Goal: Transaction & Acquisition: Obtain resource

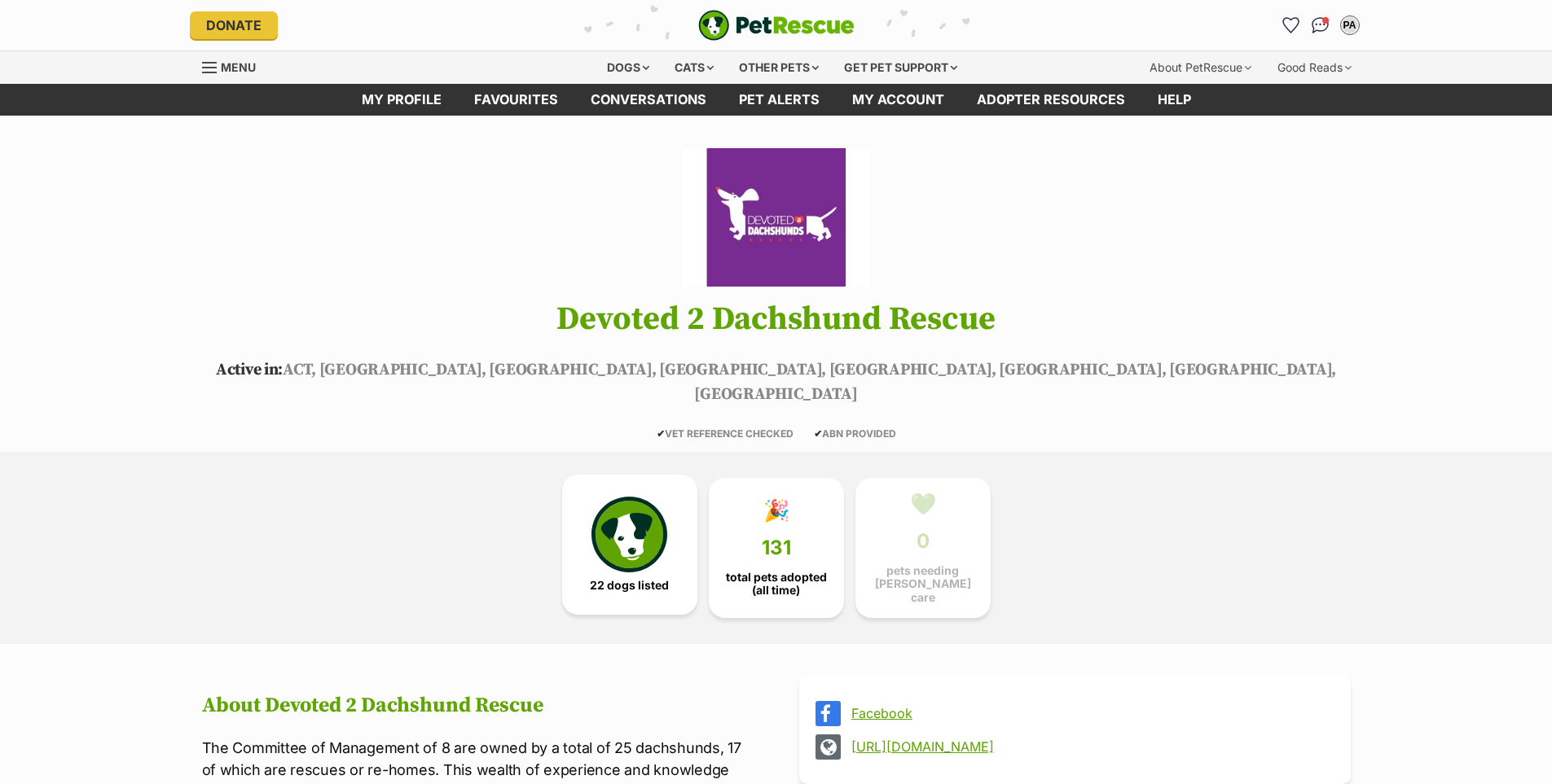
drag, startPoint x: 0, startPoint y: 0, endPoint x: 625, endPoint y: 555, distance: 835.9
click at [625, 555] on img at bounding box center [629, 534] width 75 height 75
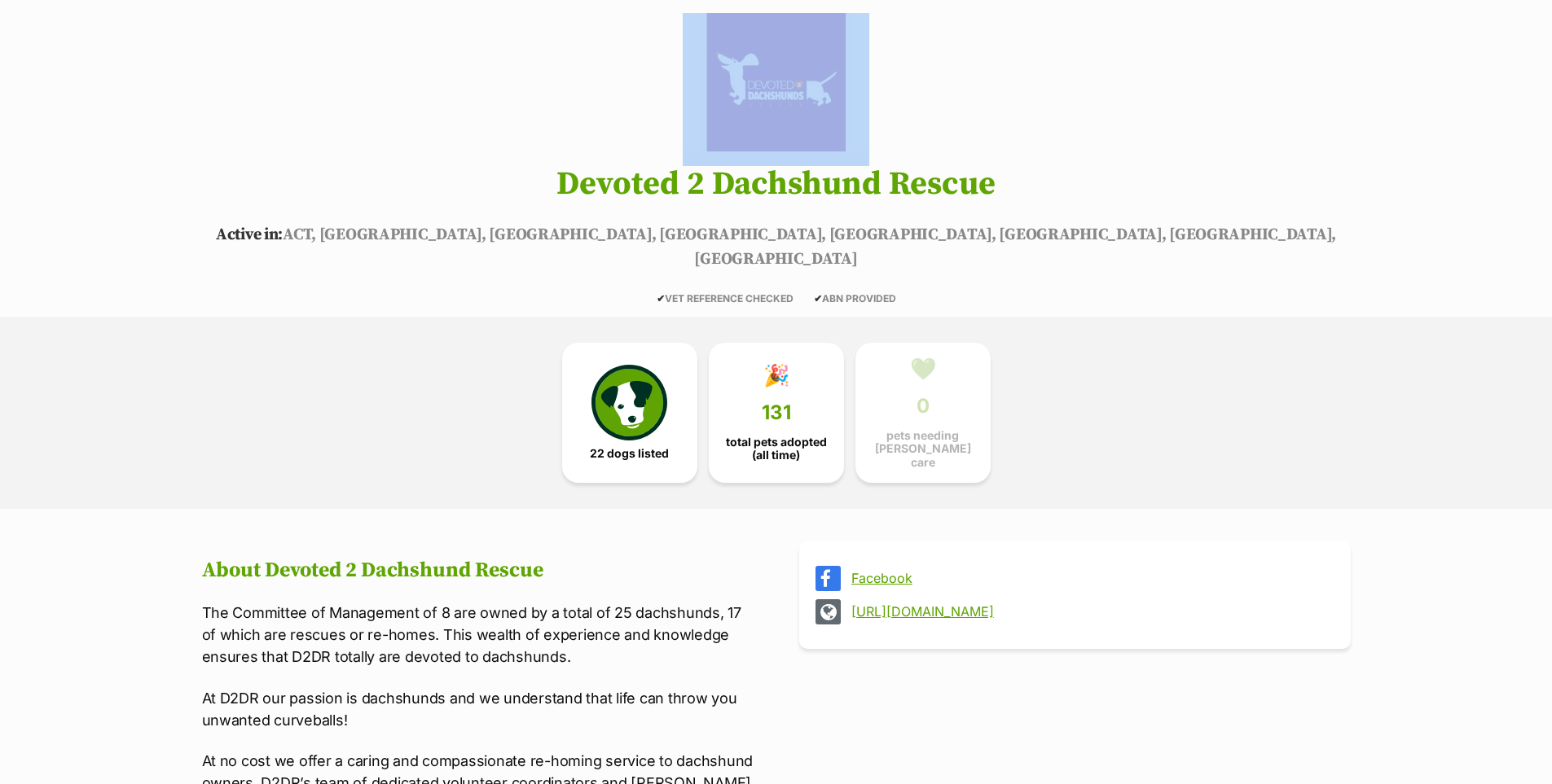
drag, startPoint x: 1550, startPoint y: 35, endPoint x: 1536, endPoint y: 77, distance: 44.3
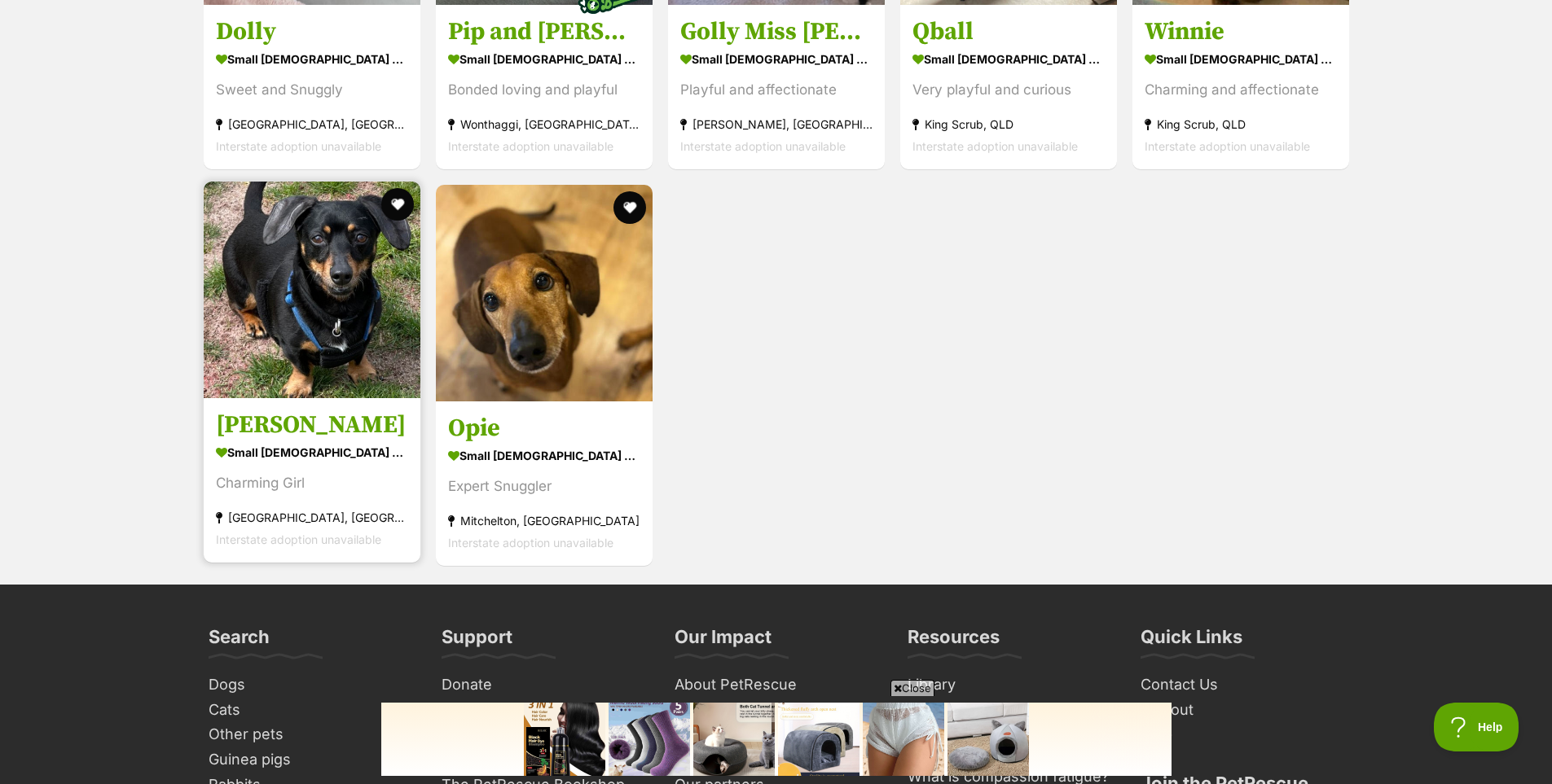
click at [317, 329] on img at bounding box center [312, 290] width 217 height 217
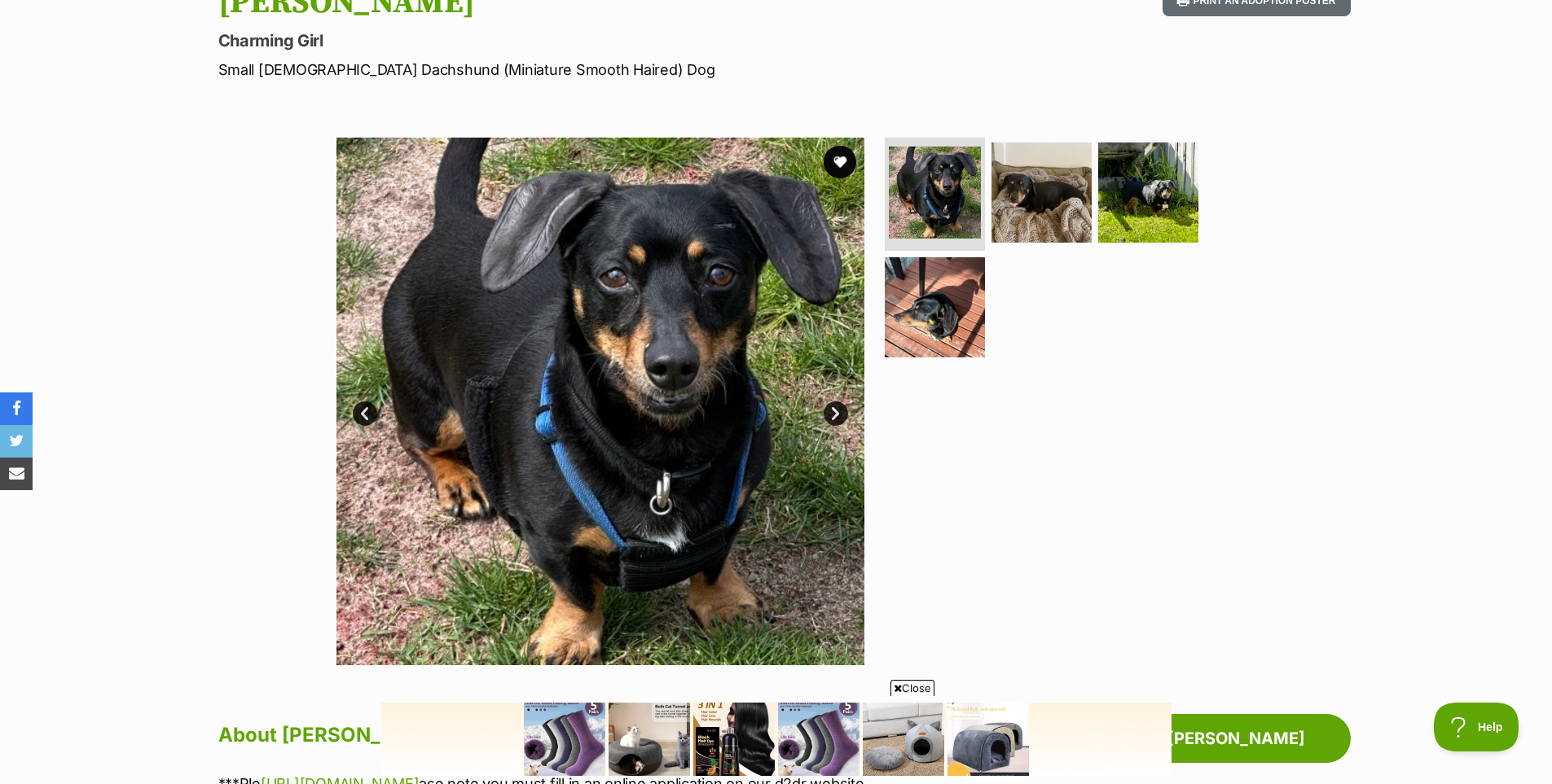
scroll to position [206, 0]
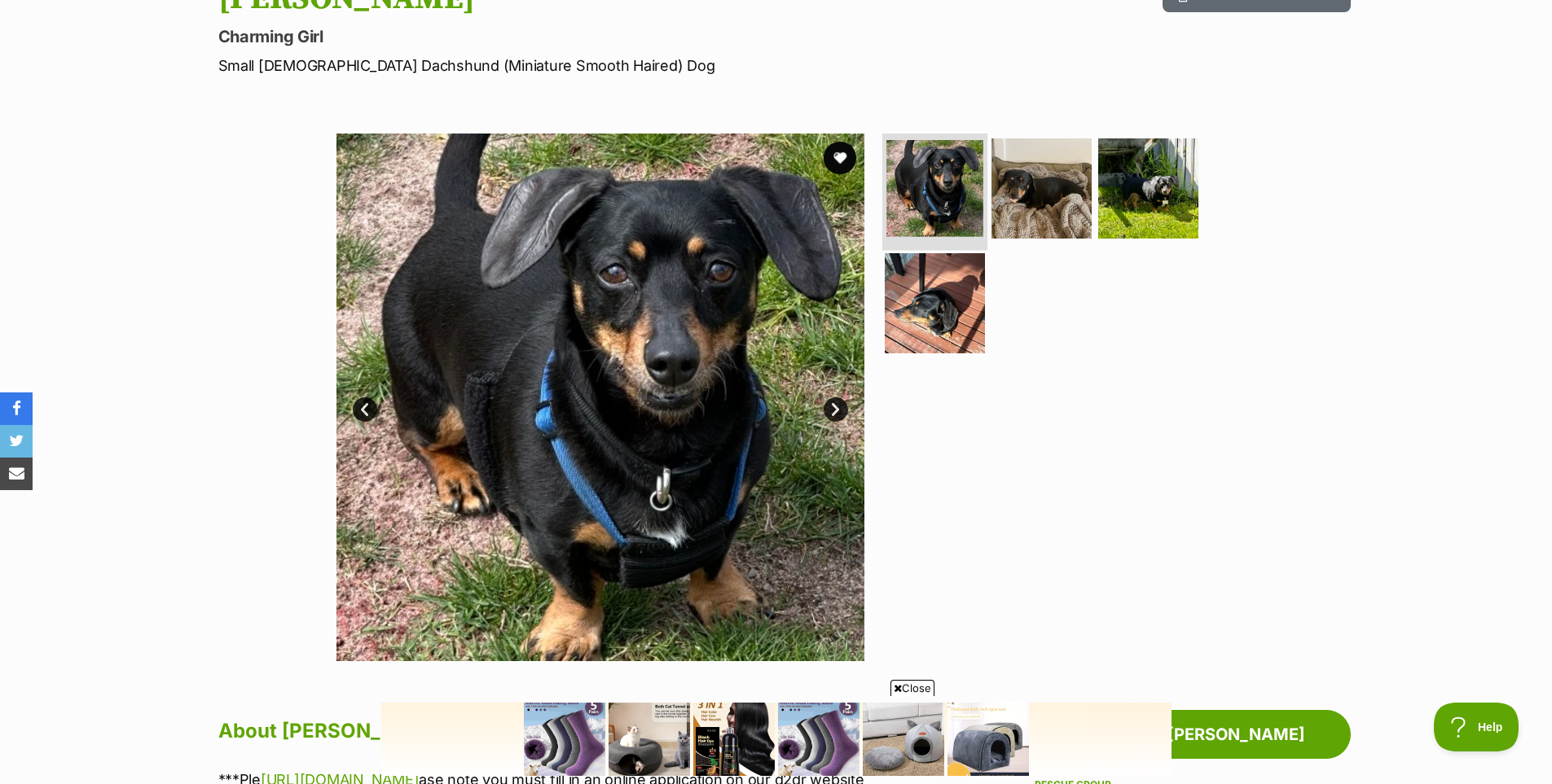
click at [949, 205] on img at bounding box center [935, 189] width 97 height 97
click at [1039, 203] on img at bounding box center [1041, 187] width 105 height 105
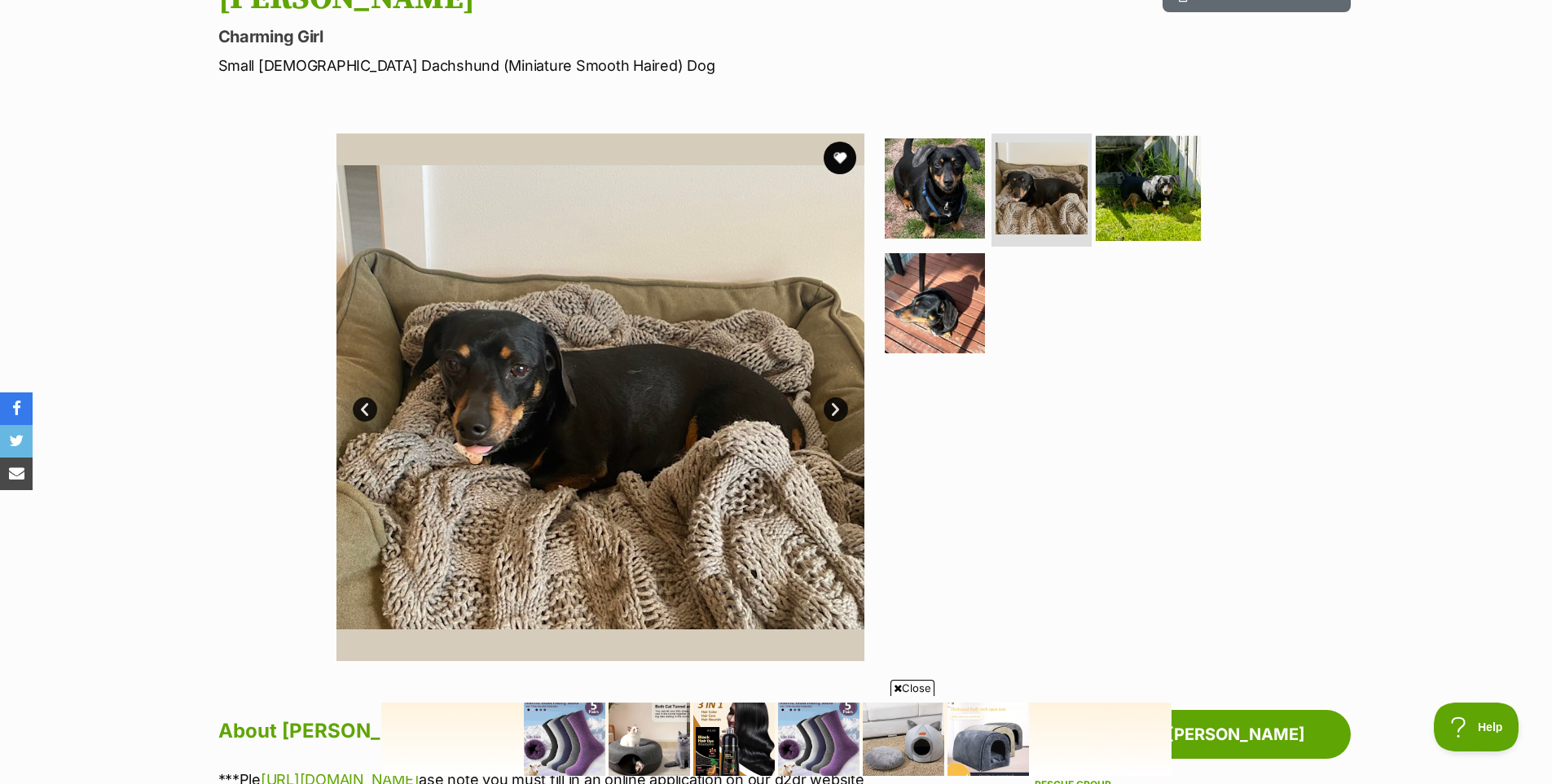
click at [1139, 195] on img at bounding box center [1148, 187] width 105 height 105
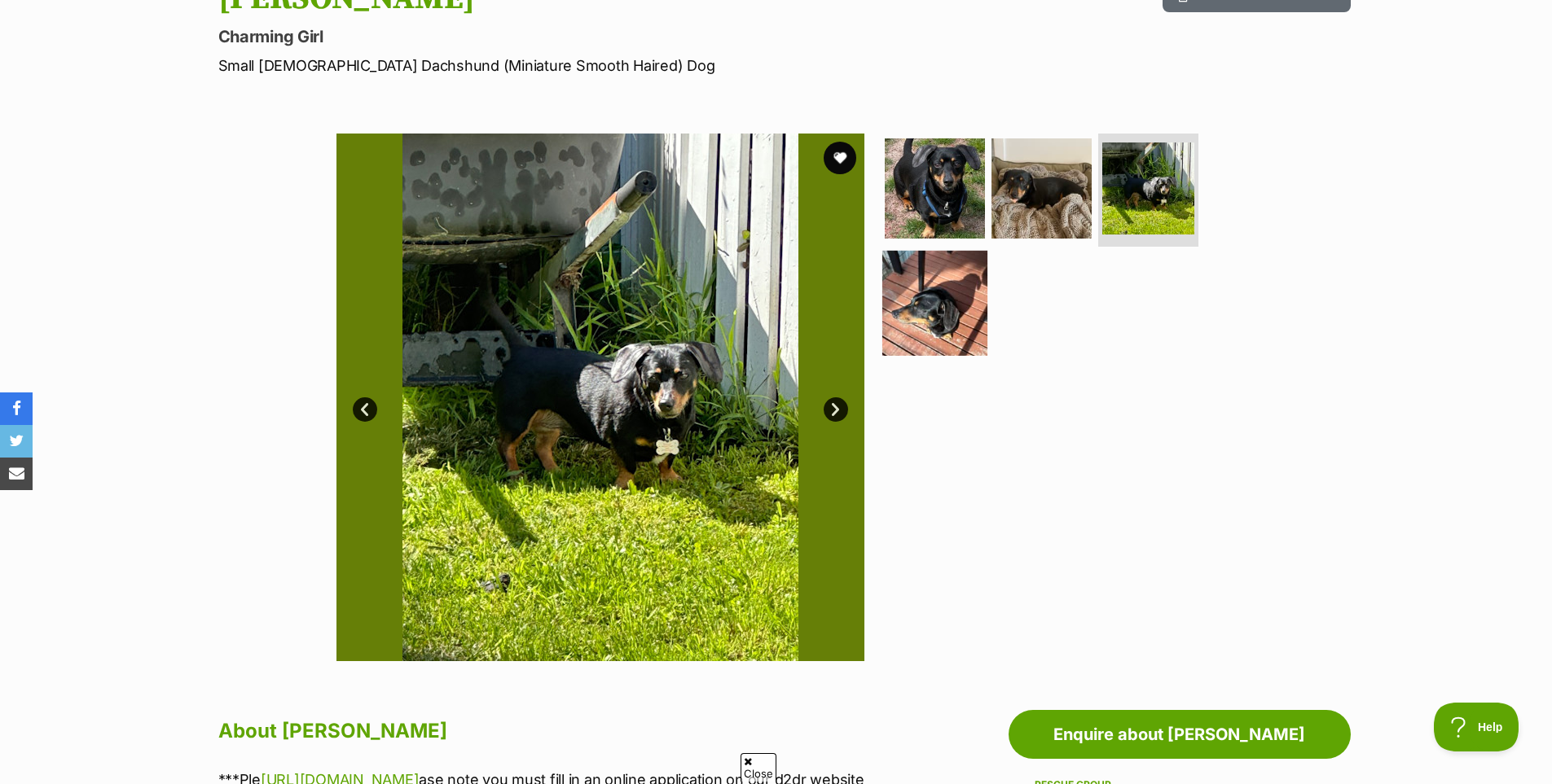
click at [939, 328] on img at bounding box center [934, 303] width 105 height 105
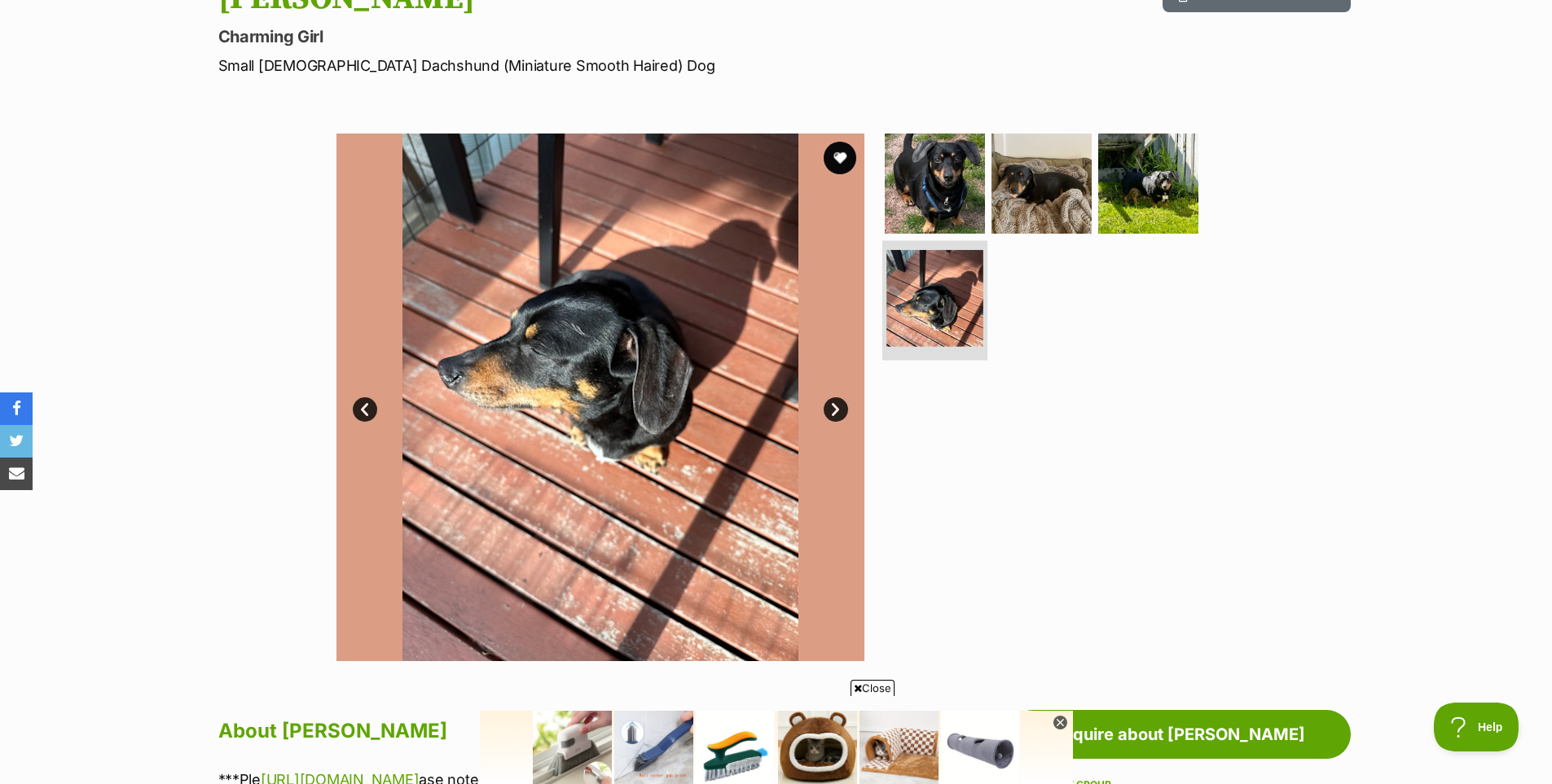
scroll to position [0, 0]
click at [1025, 223] on img at bounding box center [1041, 182] width 105 height 105
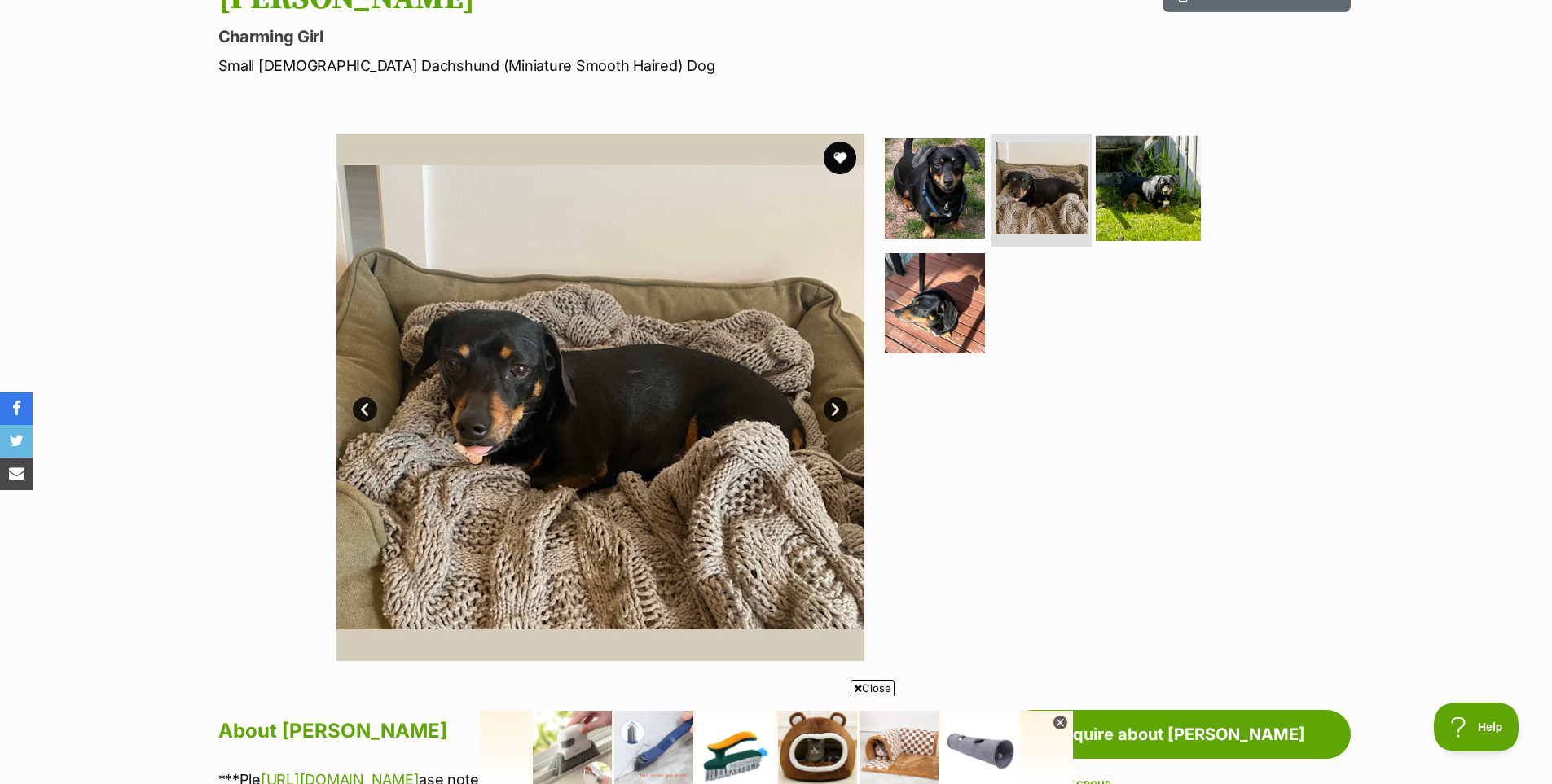
click at [1110, 213] on img at bounding box center [1148, 187] width 105 height 105
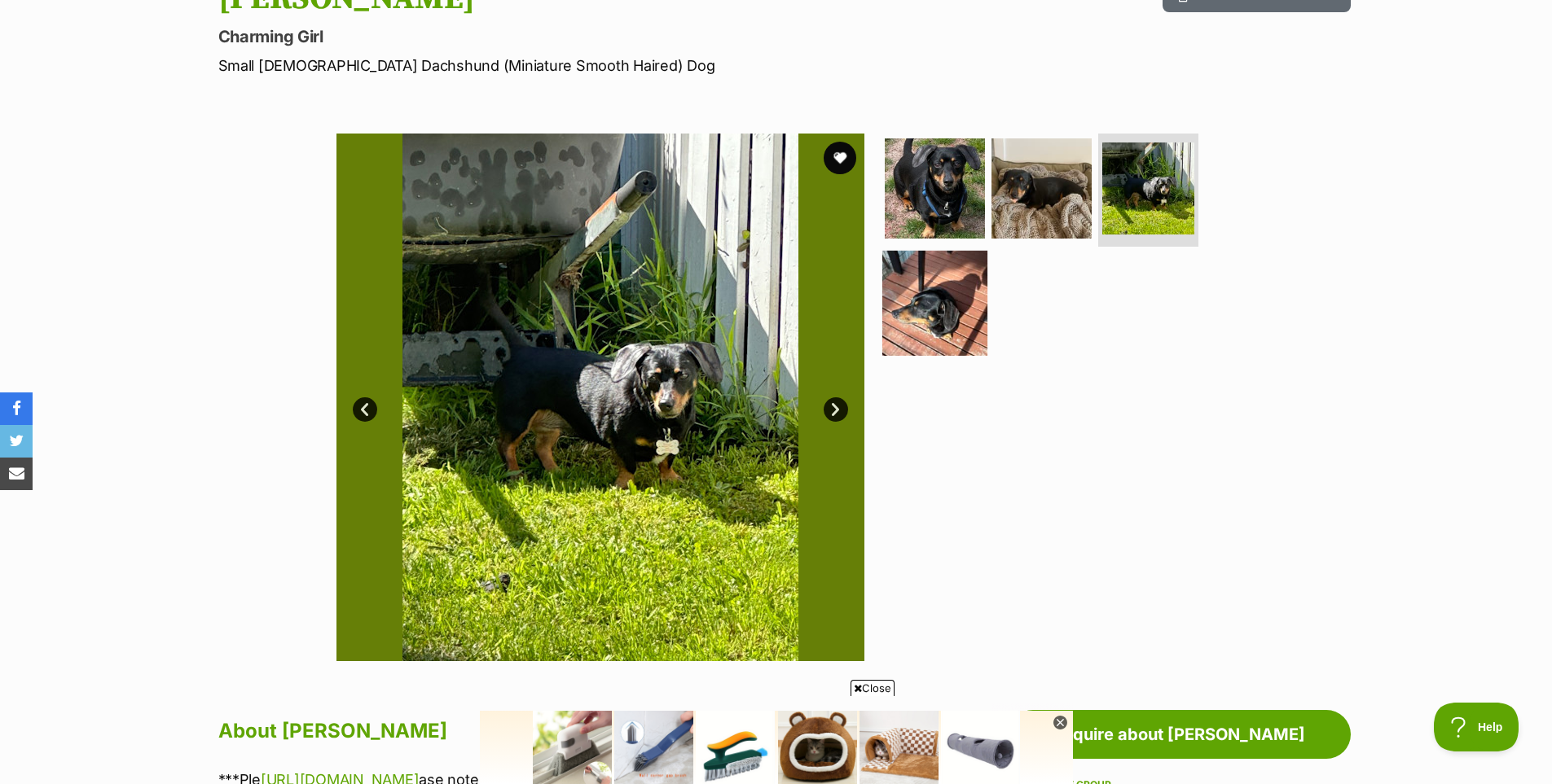
click at [969, 315] on img at bounding box center [934, 303] width 105 height 105
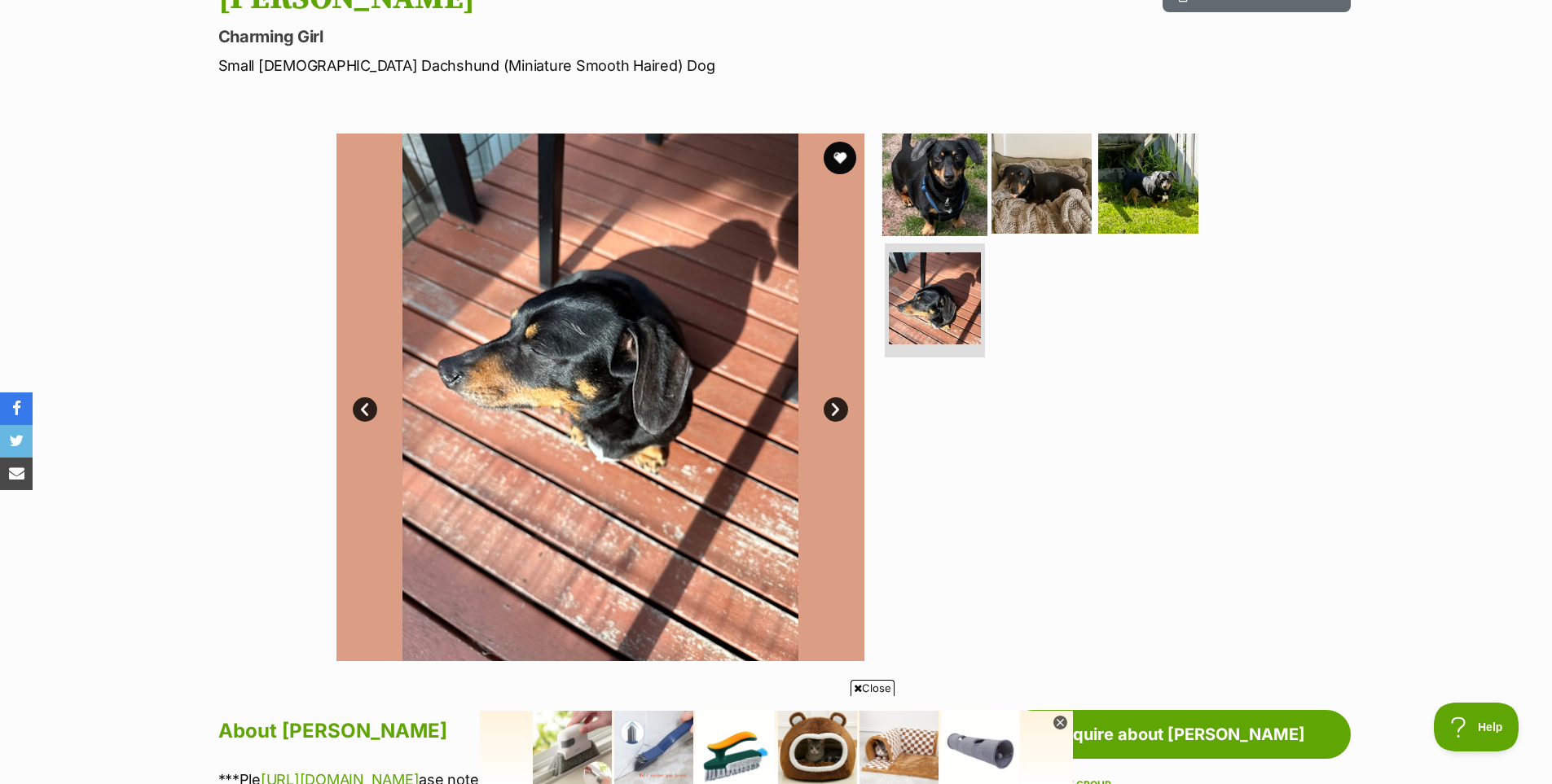
click at [936, 225] on img at bounding box center [934, 182] width 105 height 105
